Goal: Find contact information: Find contact information

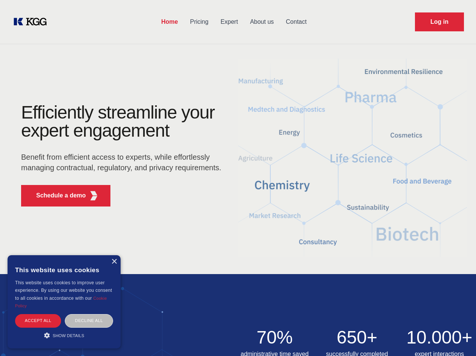
click at [238, 178] on div "Efficiently streamline your expert engagement Benefit from efficient access to …" at bounding box center [123, 157] width 229 height 109
click at [57, 195] on p "Schedule a demo" at bounding box center [61, 195] width 50 height 9
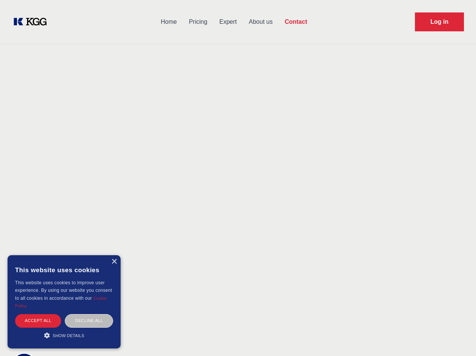
click at [114, 261] on div "× This website uses cookies This website uses cookies to improve user experienc…" at bounding box center [64, 301] width 113 height 93
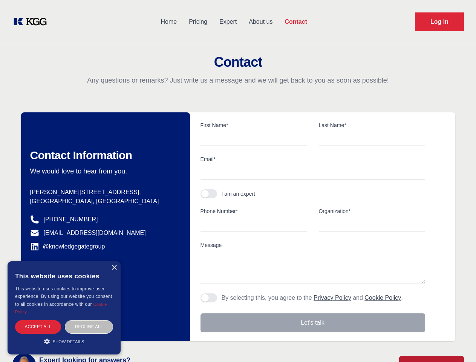
click at [38, 320] on div "Accept all" at bounding box center [38, 326] width 46 height 13
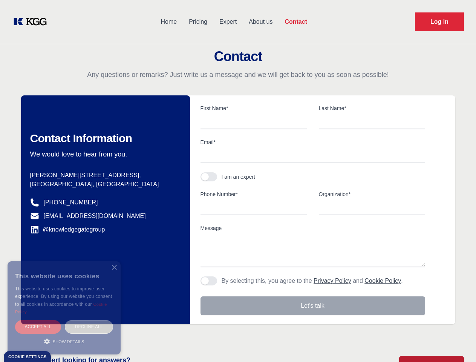
click at [89, 320] on div "Decline all" at bounding box center [89, 326] width 48 height 13
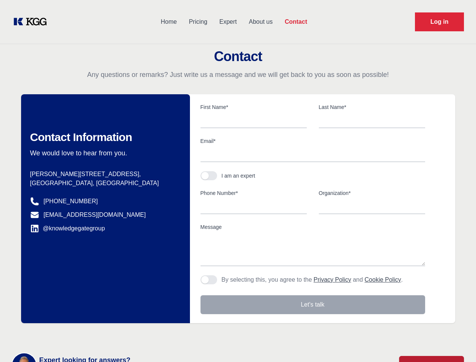
click at [64, 335] on main "Contact Any questions or remarks? Just write us a message and we will get back …" at bounding box center [238, 196] width 476 height 393
